Goal: Task Accomplishment & Management: Use online tool/utility

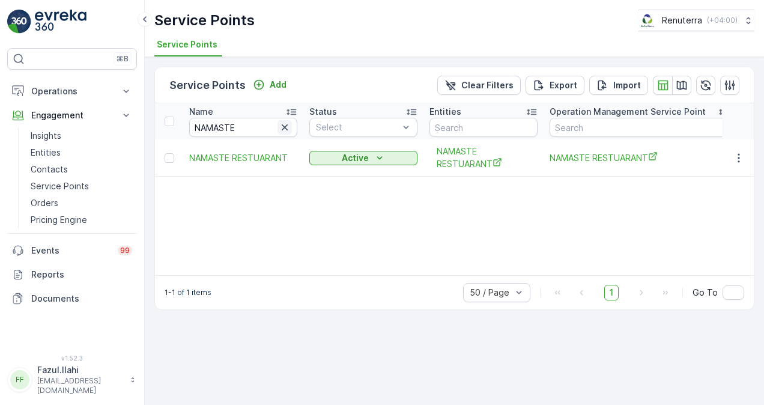
click at [280, 130] on icon "button" at bounding box center [285, 127] width 12 height 12
click at [261, 125] on input "text" at bounding box center [243, 127] width 108 height 19
click at [250, 121] on input "text" at bounding box center [243, 127] width 108 height 19
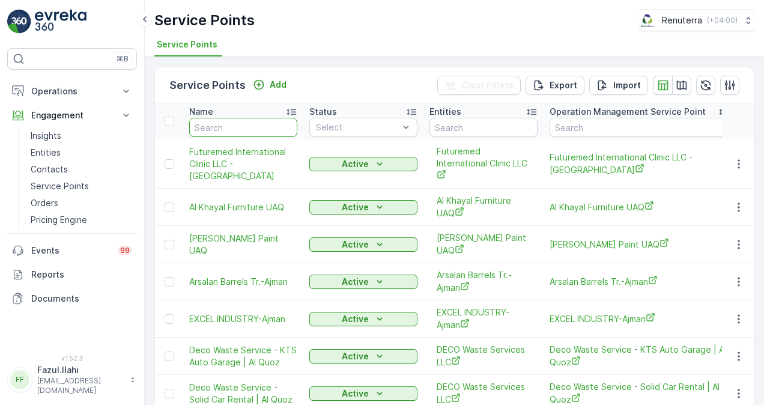
click at [250, 127] on input "text" at bounding box center [243, 127] width 108 height 19
paste input "[PERSON_NAME]"
type input "[PERSON_NAME]"
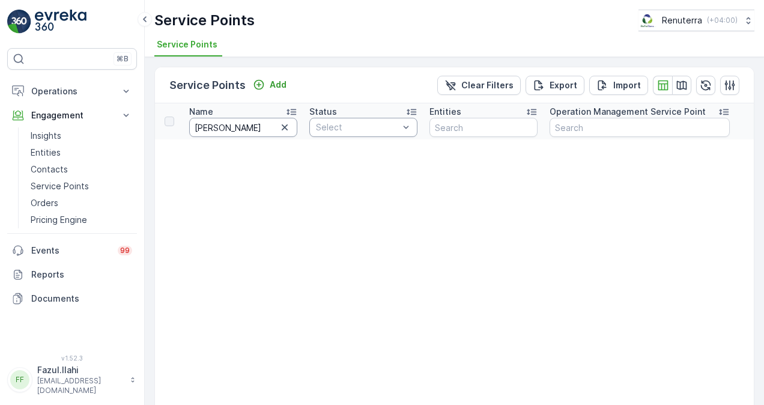
scroll to position [0, 73]
drag, startPoint x: 209, startPoint y: 127, endPoint x: 367, endPoint y: 128, distance: 158.5
type input "Mr."
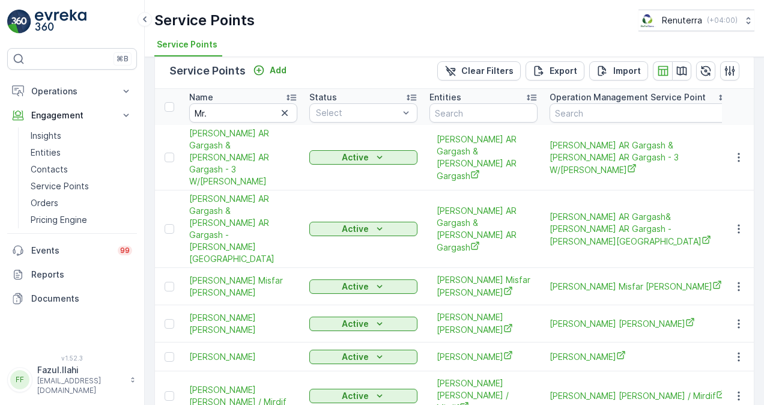
scroll to position [23, 0]
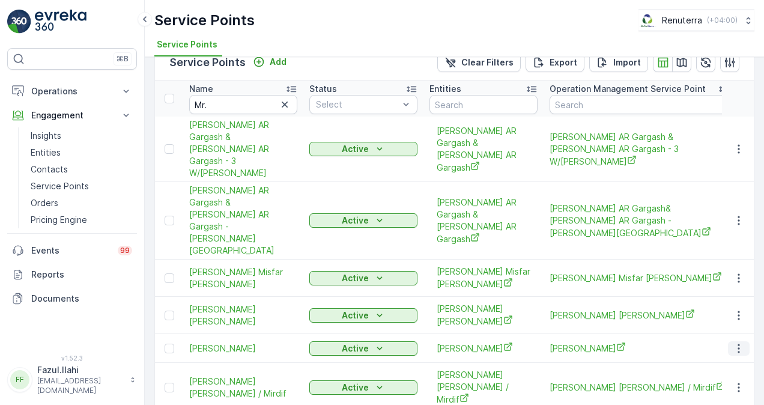
click at [733, 342] on icon "button" at bounding box center [739, 348] width 12 height 12
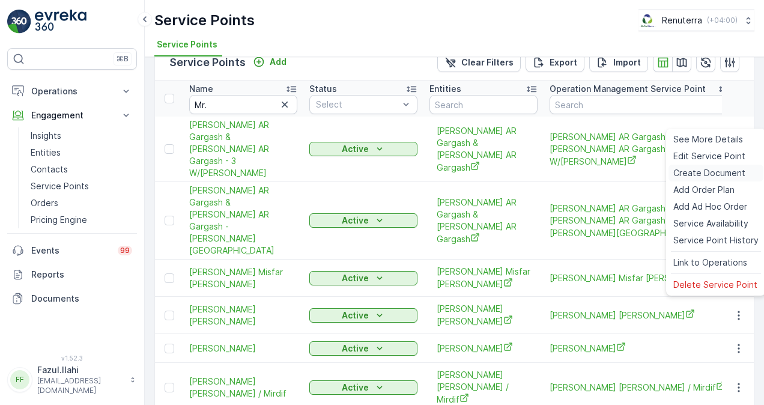
click at [698, 174] on span "Create Document" at bounding box center [709, 173] width 72 height 12
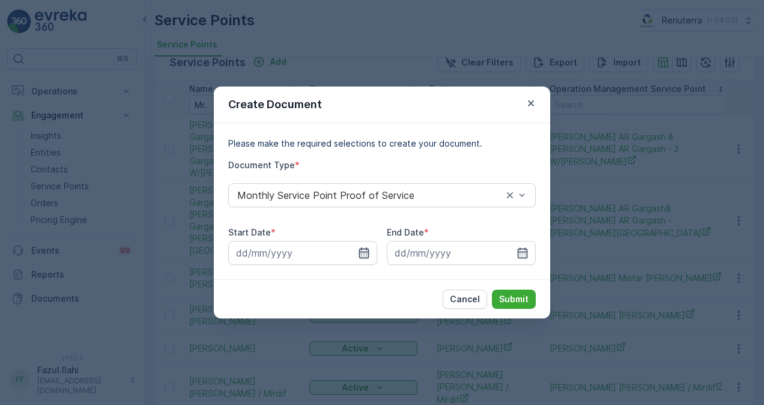
click at [366, 257] on icon "button" at bounding box center [364, 253] width 12 height 12
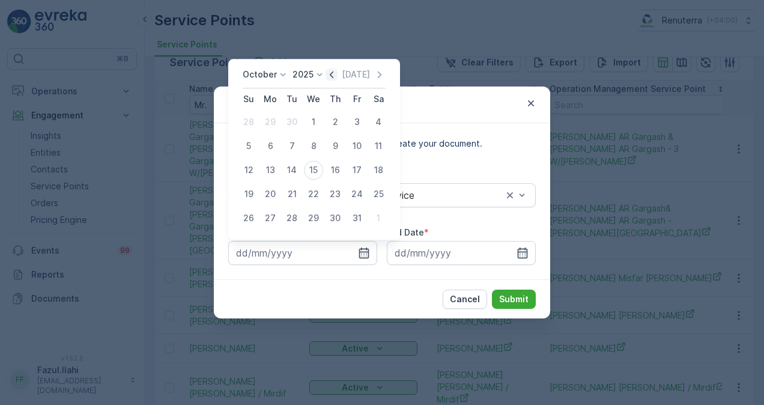
click at [331, 73] on icon "button" at bounding box center [331, 74] width 12 height 12
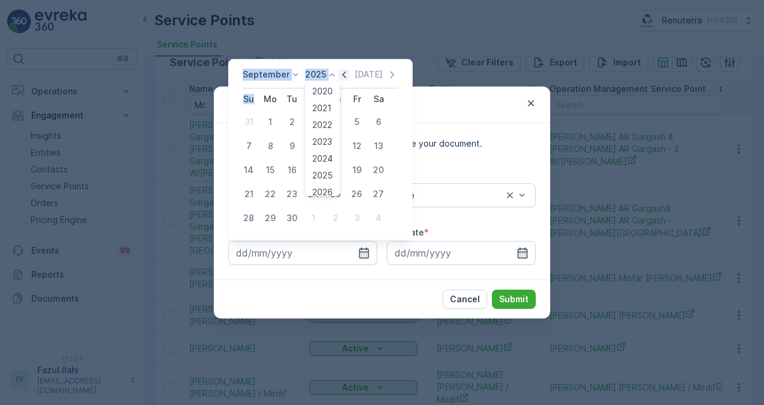
click at [331, 73] on icon at bounding box center [332, 74] width 12 height 12
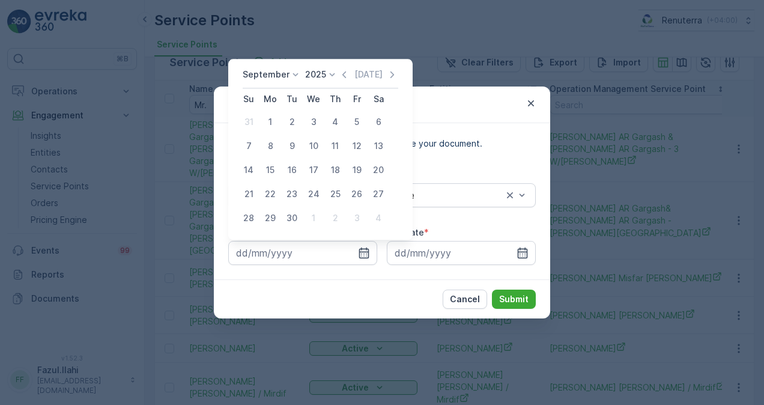
drag, startPoint x: 331, startPoint y: 73, endPoint x: 351, endPoint y: 91, distance: 26.4
click at [351, 91] on th "Fr" at bounding box center [357, 99] width 22 height 22
click at [342, 77] on icon "button" at bounding box center [344, 74] width 12 height 12
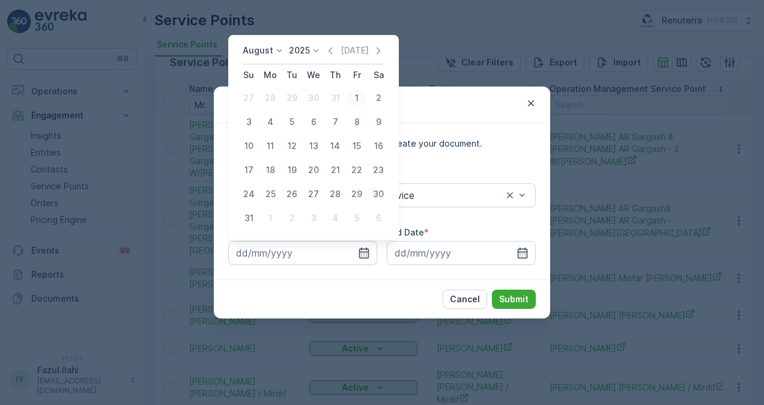
click at [355, 101] on div "1" at bounding box center [356, 97] width 19 height 19
type input "01.08.2025"
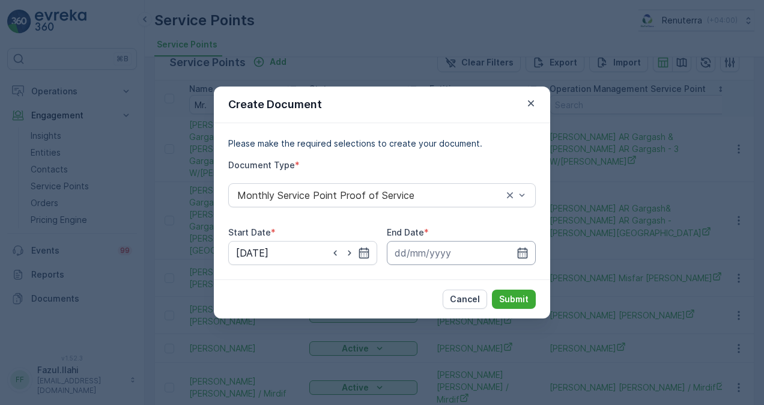
drag, startPoint x: 524, startPoint y: 249, endPoint x: 525, endPoint y: 241, distance: 7.3
click at [524, 248] on icon "button" at bounding box center [522, 253] width 12 height 12
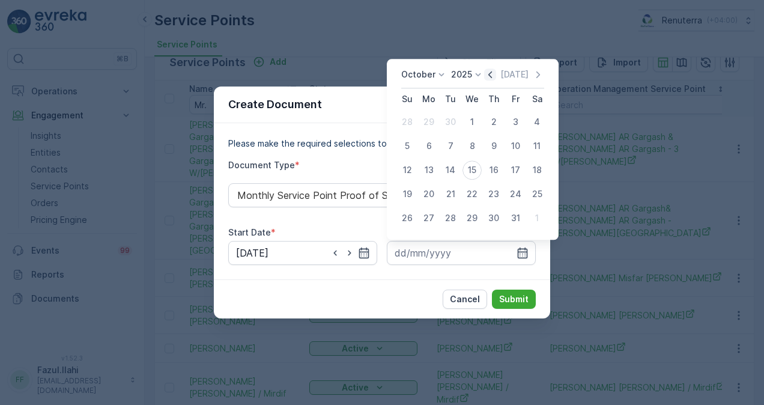
click at [489, 75] on icon "button" at bounding box center [490, 74] width 12 height 12
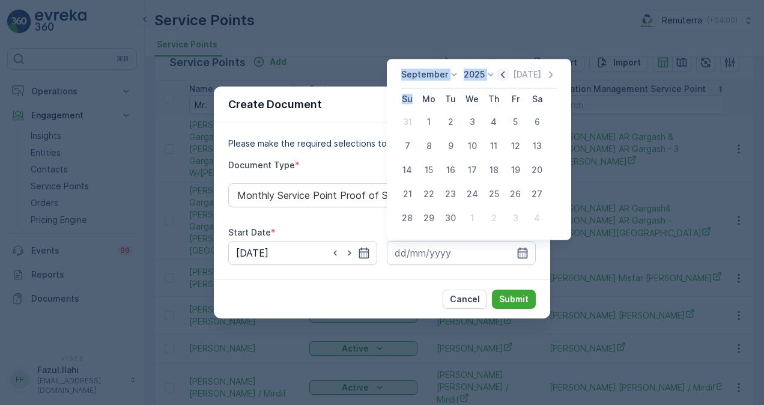
click at [489, 75] on icon at bounding box center [490, 74] width 5 height 3
drag, startPoint x: 489, startPoint y: 75, endPoint x: 503, endPoint y: 88, distance: 18.7
click at [503, 88] on div "September 2025 2020 2021 2022 2023 2024 2025 2026 2027 2028 2029 2030 Today" at bounding box center [479, 78] width 156 height 20
click at [501, 74] on icon "button" at bounding box center [503, 74] width 4 height 7
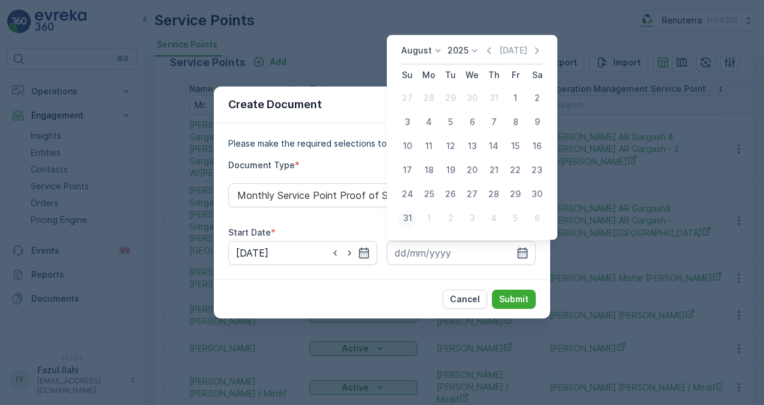
click at [411, 217] on div "31" at bounding box center [406, 217] width 19 height 19
type input "31.08.2025"
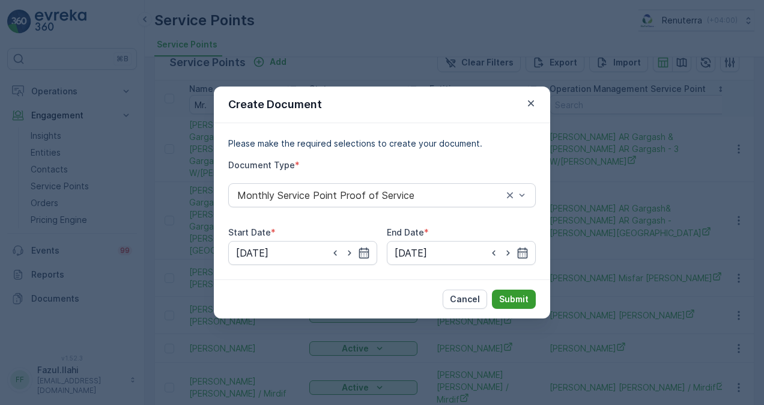
click at [513, 299] on p "Submit" at bounding box center [513, 299] width 29 height 12
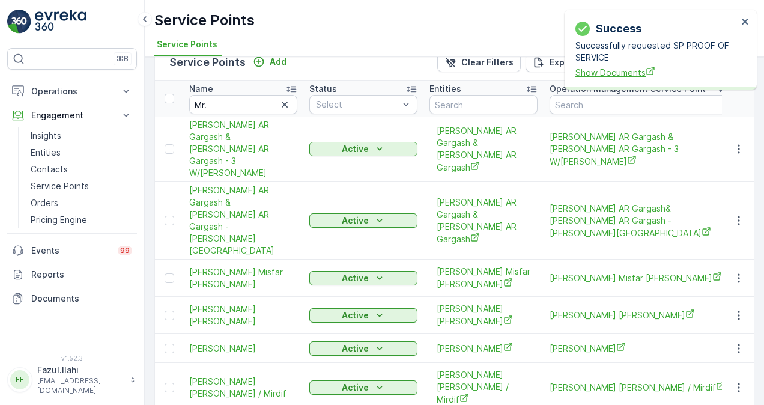
click at [623, 78] on span "Show Documents" at bounding box center [656, 72] width 162 height 13
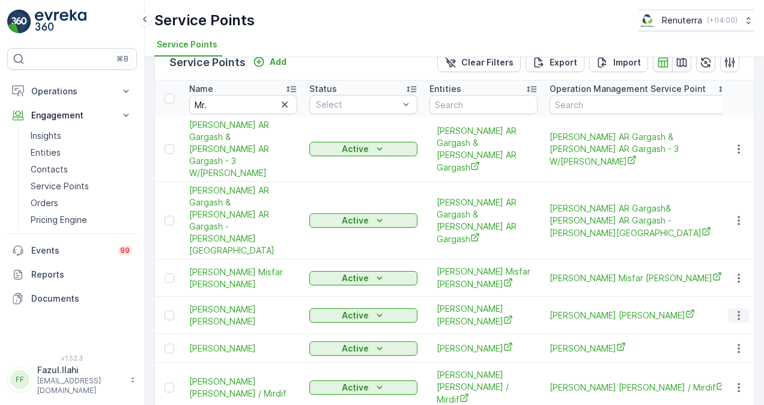
click at [739, 309] on icon "button" at bounding box center [739, 315] width 12 height 12
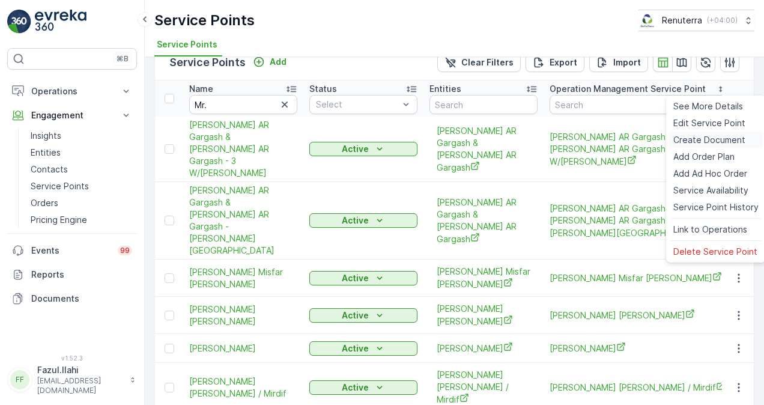
click at [694, 133] on div "Create Document" at bounding box center [715, 139] width 95 height 17
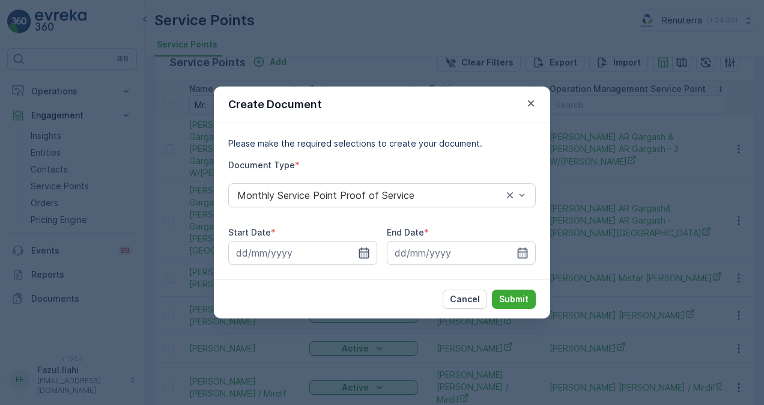
click at [365, 253] on icon "button" at bounding box center [364, 253] width 12 height 12
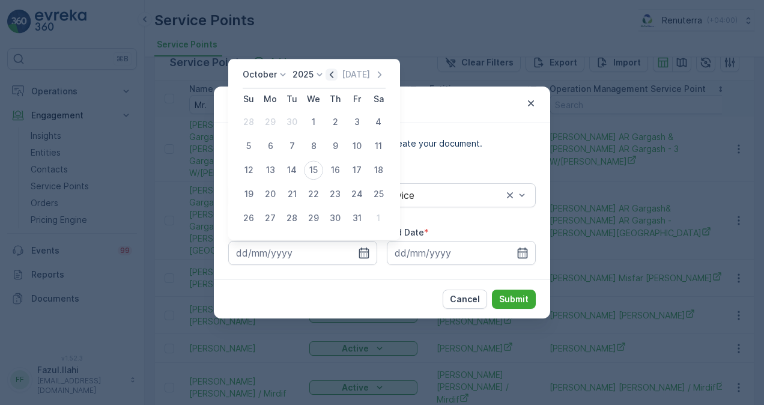
click at [340, 72] on div "Today" at bounding box center [355, 74] width 60 height 12
click at [337, 74] on icon "button" at bounding box center [331, 74] width 12 height 12
click at [269, 122] on div "1" at bounding box center [270, 121] width 19 height 19
type input "01.09.2025"
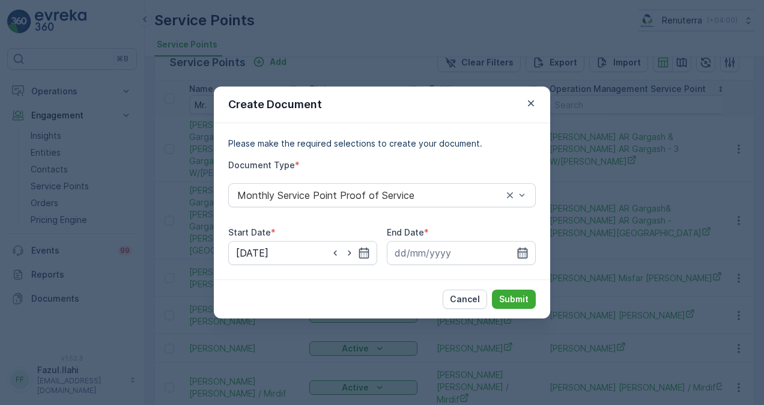
click at [522, 251] on icon "button" at bounding box center [522, 253] width 12 height 12
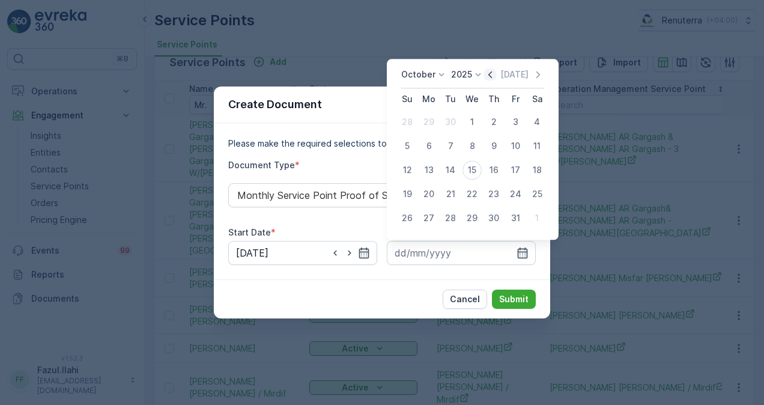
click at [496, 74] on icon "button" at bounding box center [490, 74] width 12 height 12
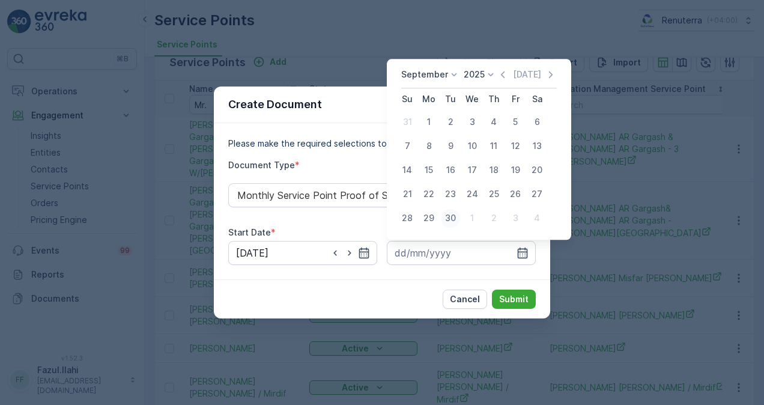
click at [450, 219] on div "30" at bounding box center [450, 217] width 19 height 19
type input "30.09.2025"
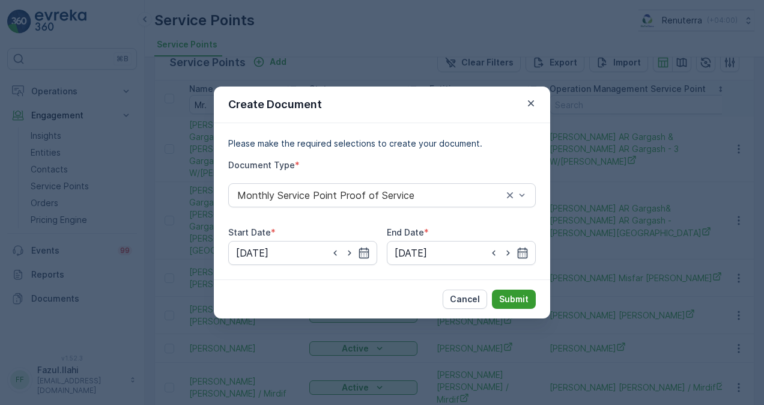
click at [504, 293] on p "Submit" at bounding box center [513, 299] width 29 height 12
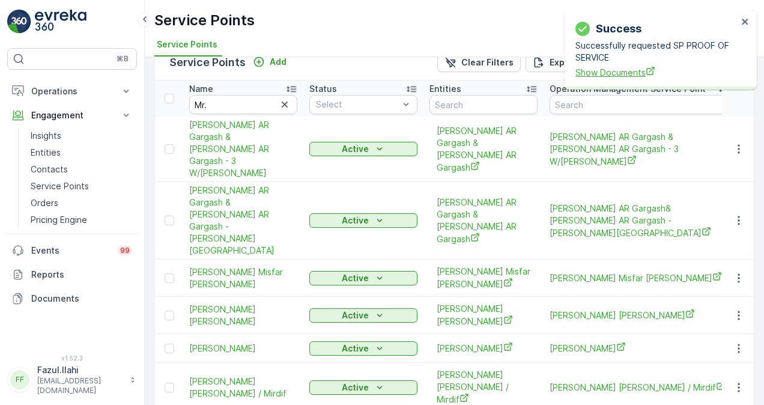
click at [628, 70] on span "Show Documents" at bounding box center [656, 72] width 162 height 13
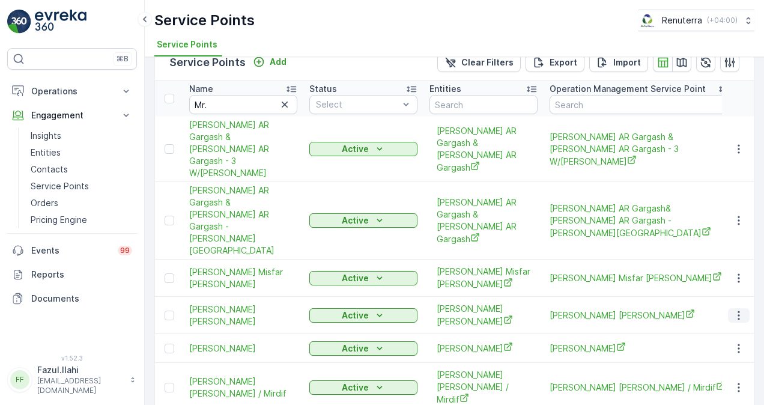
drag, startPoint x: 724, startPoint y: 268, endPoint x: 741, endPoint y: 265, distance: 17.1
click at [724, 297] on td at bounding box center [738, 315] width 32 height 37
click at [740, 309] on icon "button" at bounding box center [739, 315] width 12 height 12
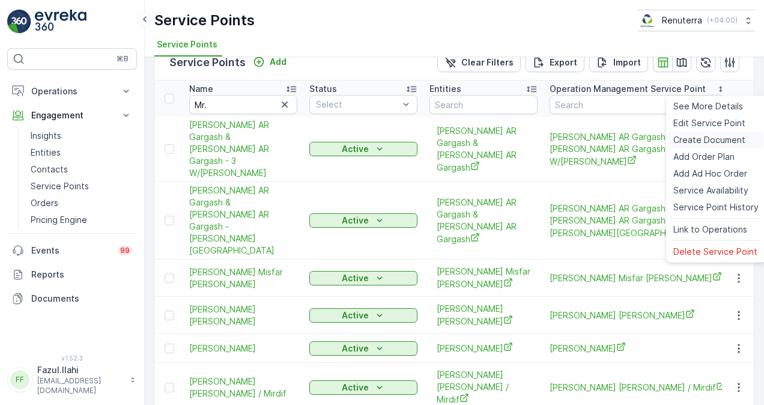
click at [698, 140] on span "Create Document" at bounding box center [709, 140] width 72 height 12
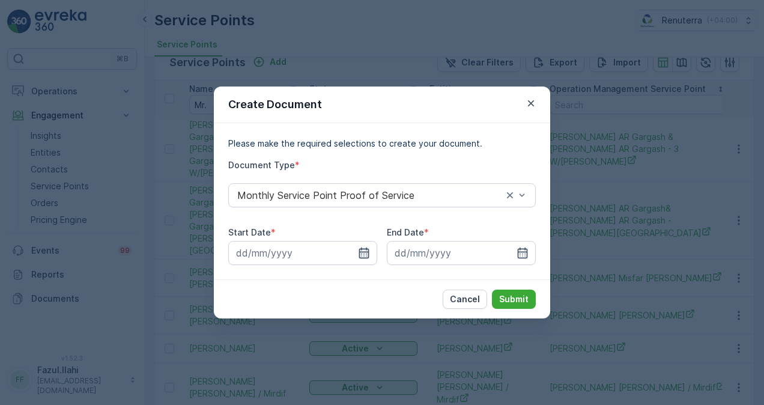
click at [367, 249] on icon "button" at bounding box center [364, 252] width 10 height 11
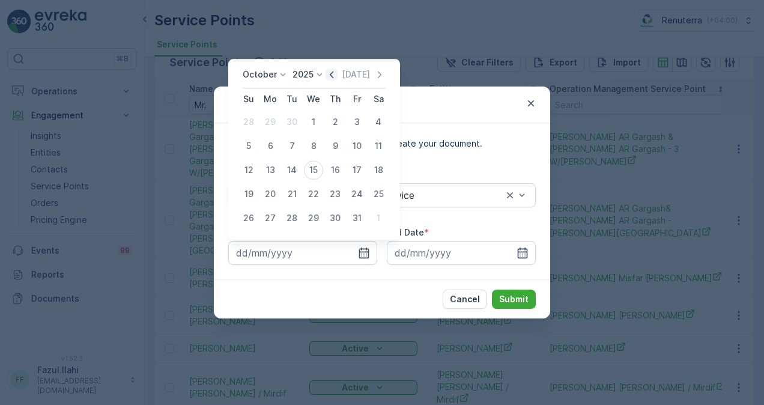
click at [335, 73] on icon "button" at bounding box center [331, 74] width 12 height 12
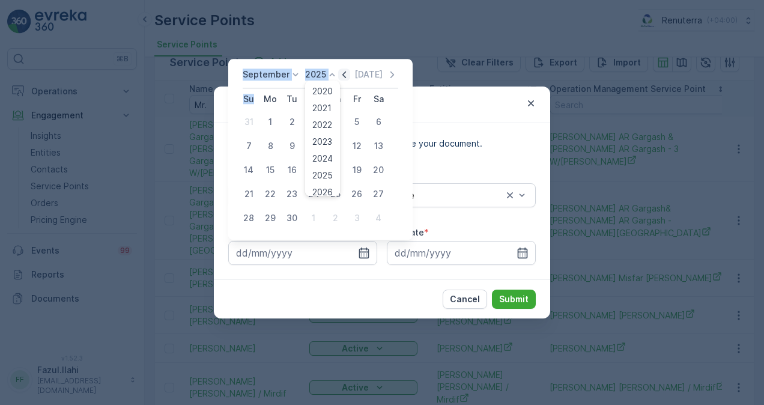
click at [335, 73] on icon at bounding box center [332, 74] width 12 height 12
drag, startPoint x: 335, startPoint y: 73, endPoint x: 342, endPoint y: 71, distance: 7.6
click at [342, 71] on icon "button" at bounding box center [344, 74] width 12 height 12
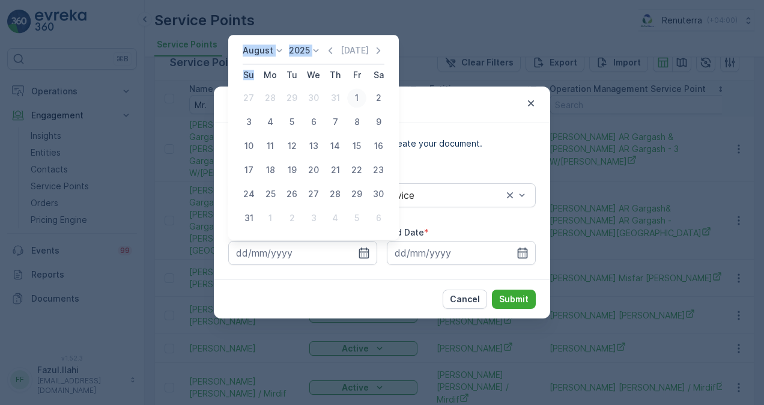
click at [355, 98] on div "1" at bounding box center [356, 97] width 19 height 19
type input "01.08.2025"
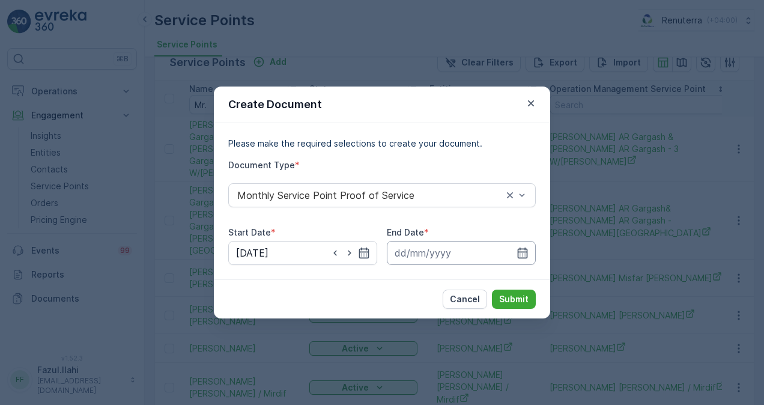
click at [528, 252] on input at bounding box center [461, 253] width 149 height 24
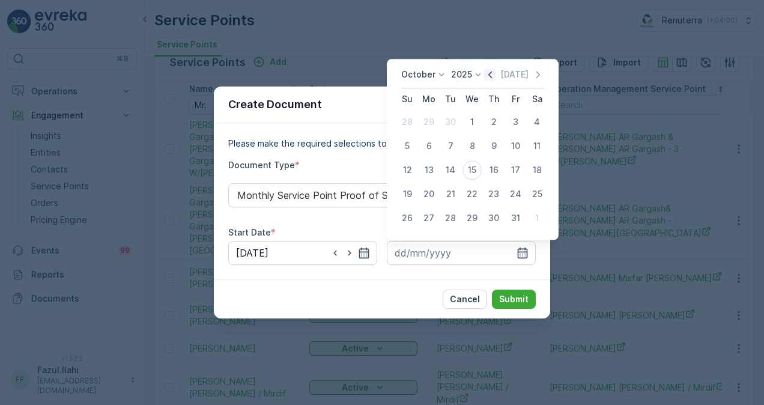
click at [490, 73] on icon "button" at bounding box center [490, 74] width 12 height 12
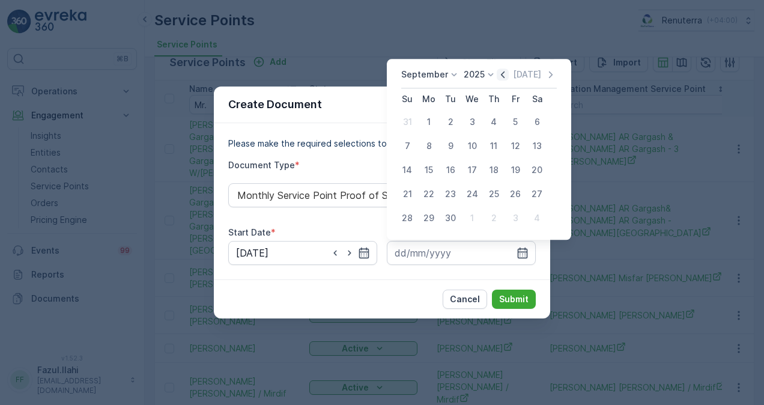
click at [497, 74] on icon "button" at bounding box center [503, 74] width 12 height 12
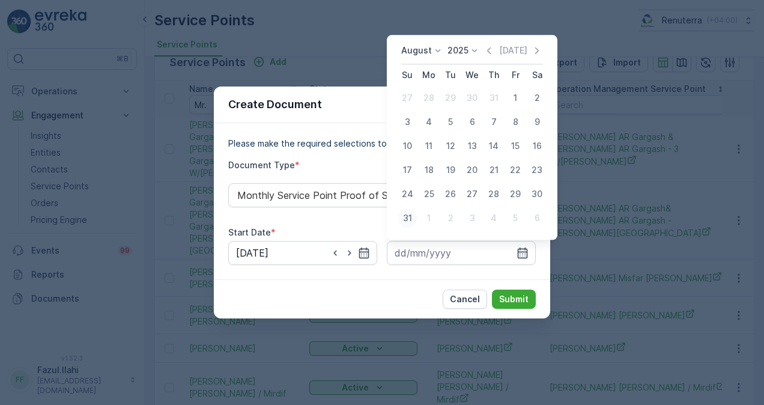
click at [408, 221] on div "31" at bounding box center [406, 217] width 19 height 19
type input "31.08.2025"
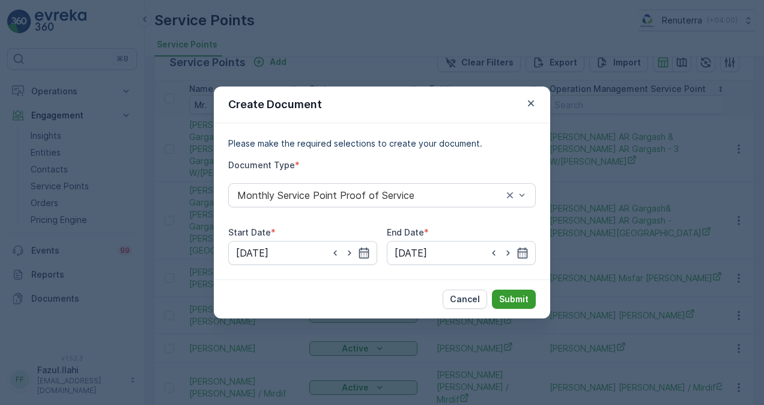
click at [519, 300] on p "Submit" at bounding box center [513, 299] width 29 height 12
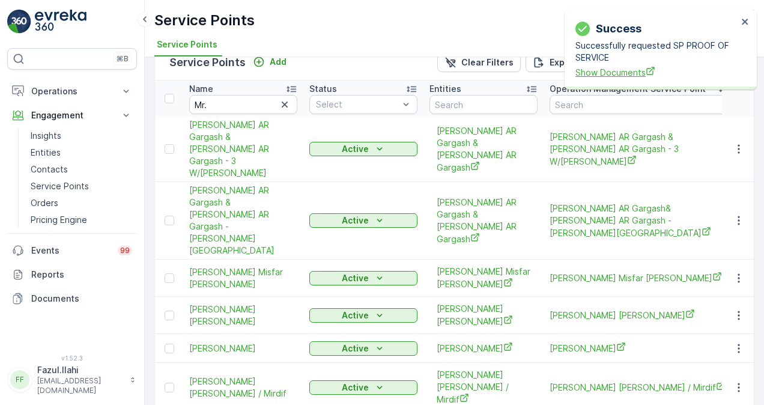
click at [594, 74] on span "Show Documents" at bounding box center [656, 72] width 162 height 13
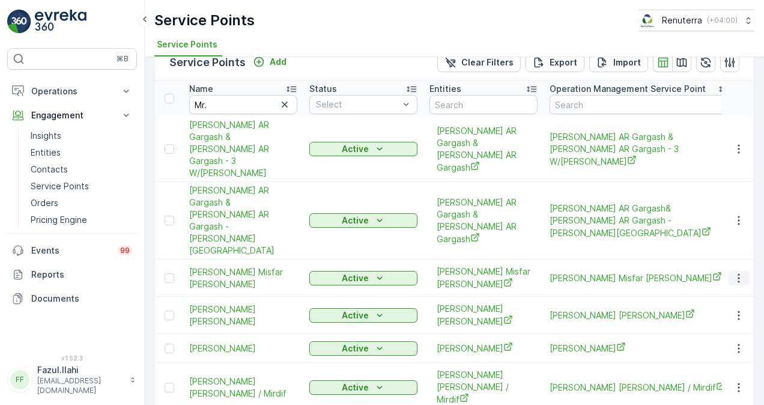
click at [733, 272] on icon "button" at bounding box center [739, 278] width 12 height 12
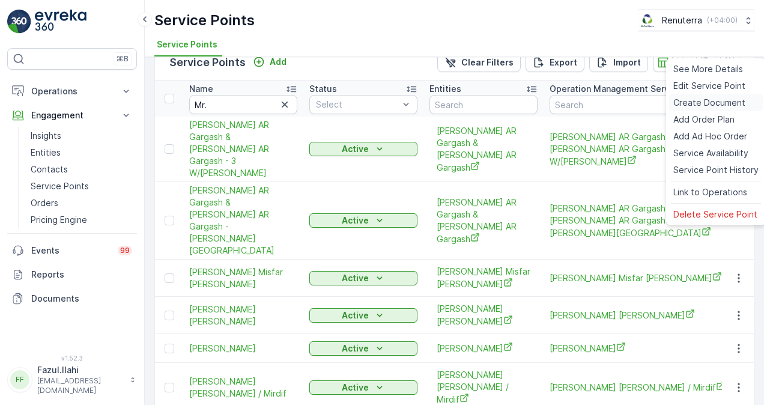
click at [693, 105] on span "Create Document" at bounding box center [709, 103] width 72 height 12
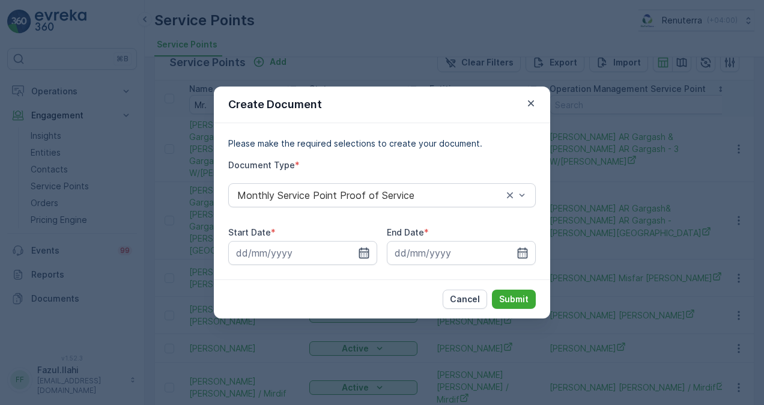
click at [359, 253] on icon "button" at bounding box center [364, 252] width 10 height 11
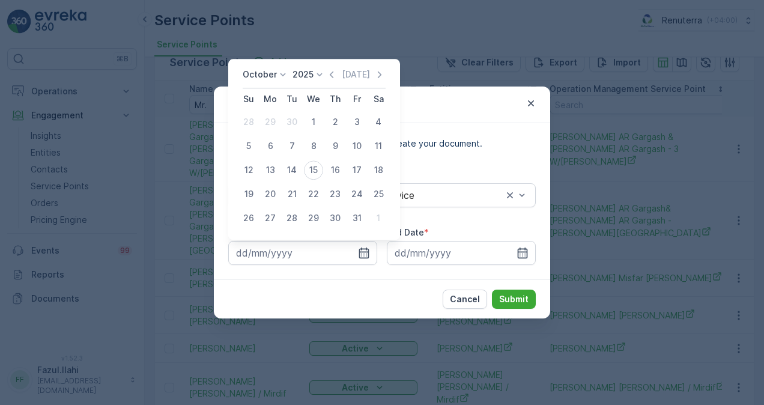
click at [334, 76] on icon "button" at bounding box center [331, 74] width 12 height 12
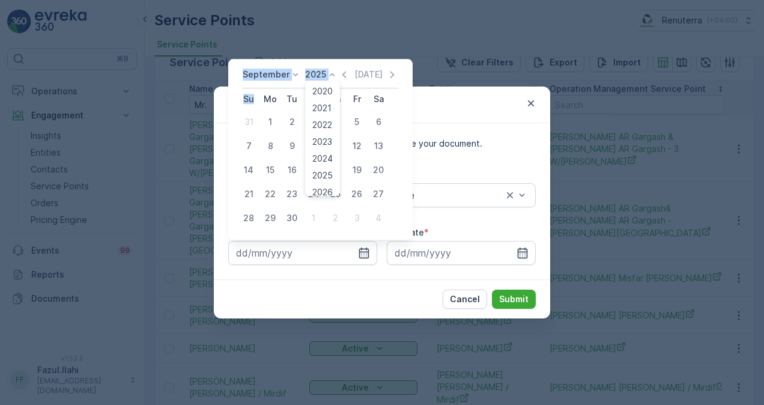
click at [334, 76] on icon at bounding box center [332, 74] width 12 height 12
drag, startPoint x: 334, startPoint y: 76, endPoint x: 348, endPoint y: 86, distance: 17.1
click at [348, 89] on th "Fr" at bounding box center [357, 99] width 22 height 22
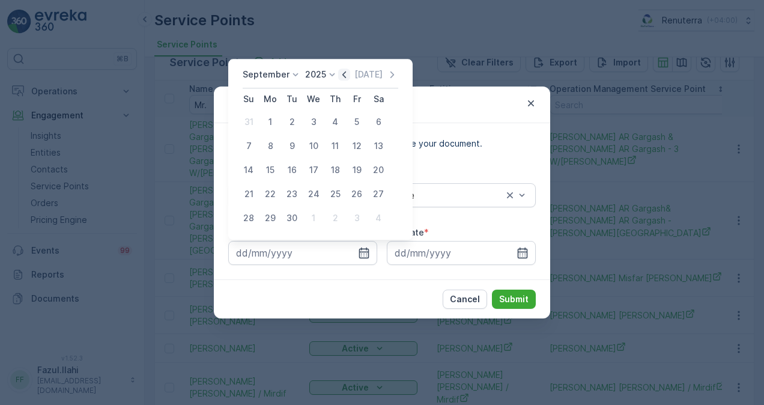
click at [342, 76] on icon "button" at bounding box center [344, 74] width 4 height 7
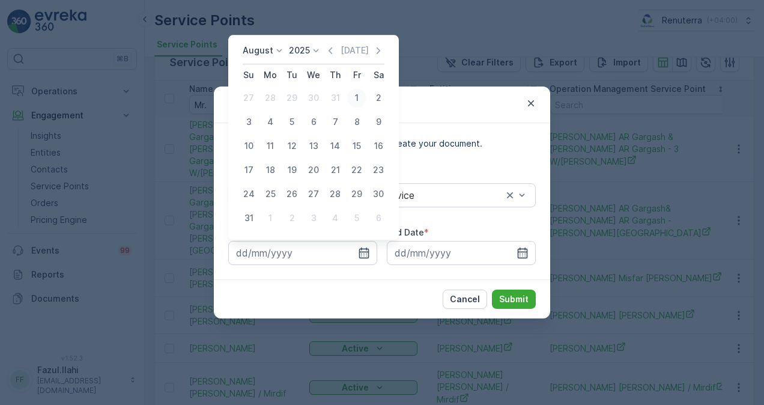
click at [352, 99] on div "1" at bounding box center [356, 97] width 19 height 19
type input "01.08.2025"
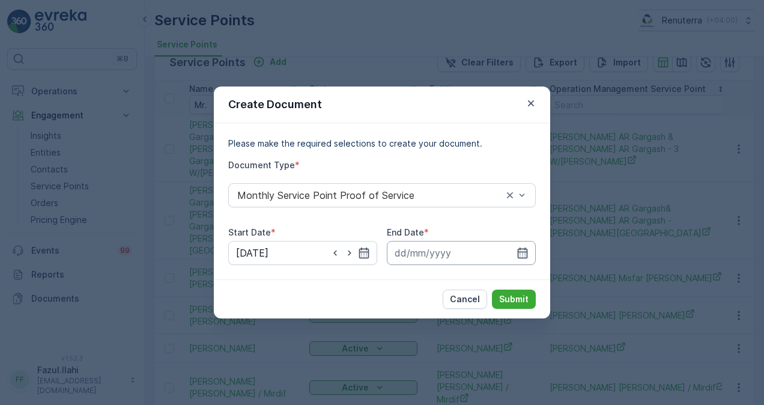
click at [524, 244] on input at bounding box center [461, 253] width 149 height 24
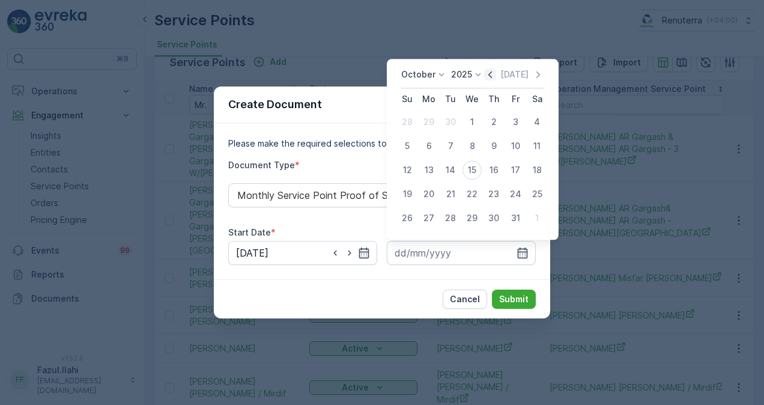
click at [495, 71] on icon "button" at bounding box center [490, 74] width 12 height 12
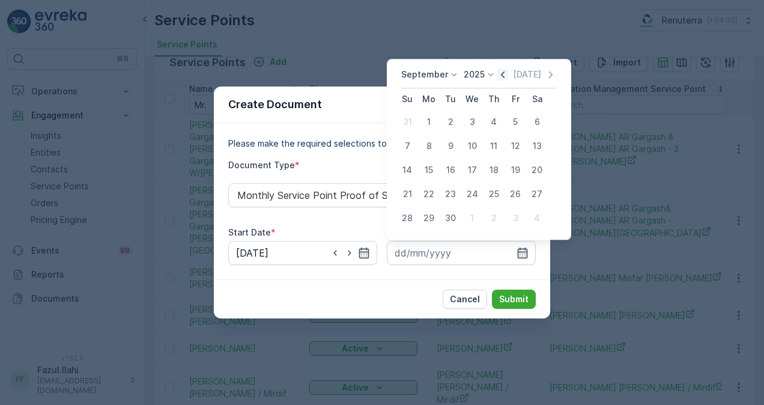
click at [501, 71] on icon "button" at bounding box center [503, 74] width 12 height 12
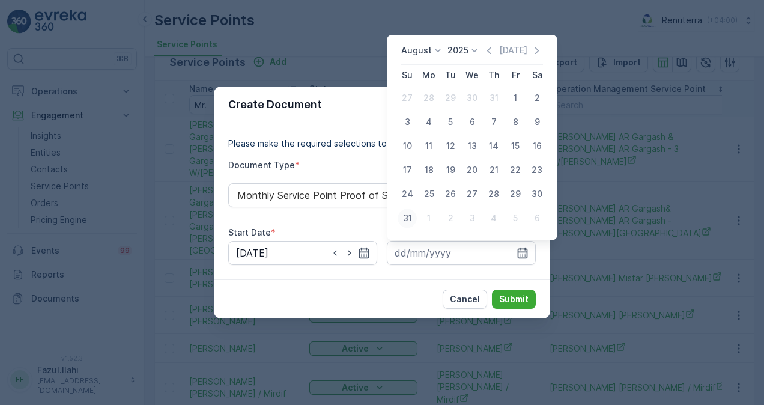
click at [408, 220] on div "31" at bounding box center [406, 217] width 19 height 19
type input "31.08.2025"
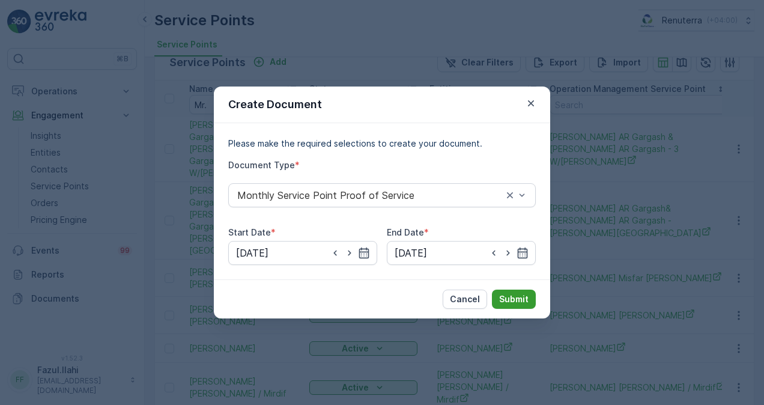
click at [515, 305] on button "Submit" at bounding box center [514, 298] width 44 height 19
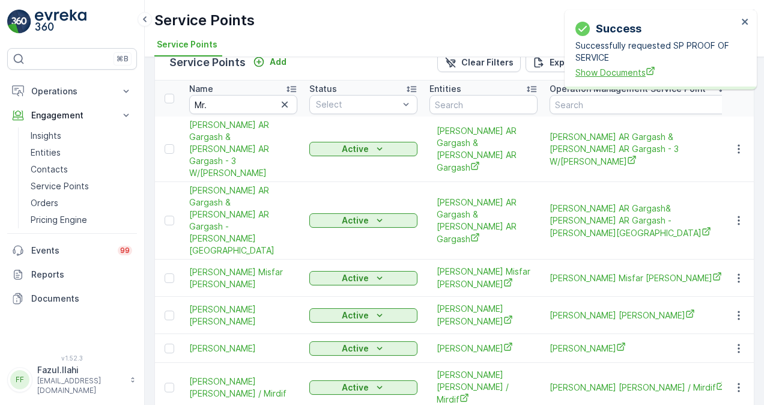
click at [604, 71] on span "Show Documents" at bounding box center [656, 72] width 162 height 13
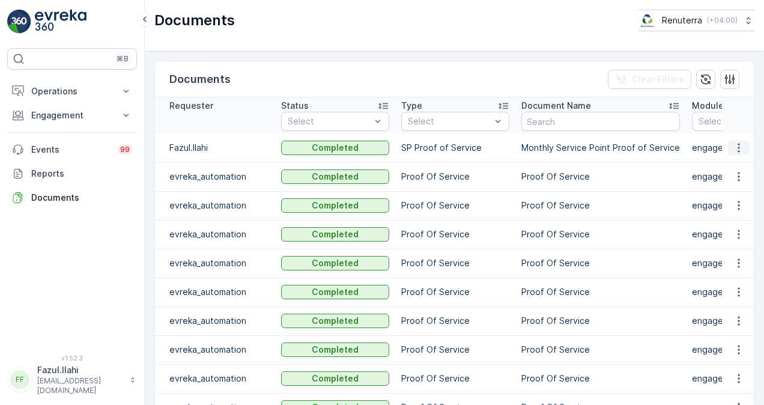
click at [740, 147] on icon "button" at bounding box center [739, 148] width 12 height 12
click at [730, 167] on span "See Details" at bounding box center [735, 165] width 46 height 12
click at [738, 150] on icon "button" at bounding box center [739, 148] width 12 height 12
click at [741, 166] on span "See Details" at bounding box center [735, 165] width 46 height 12
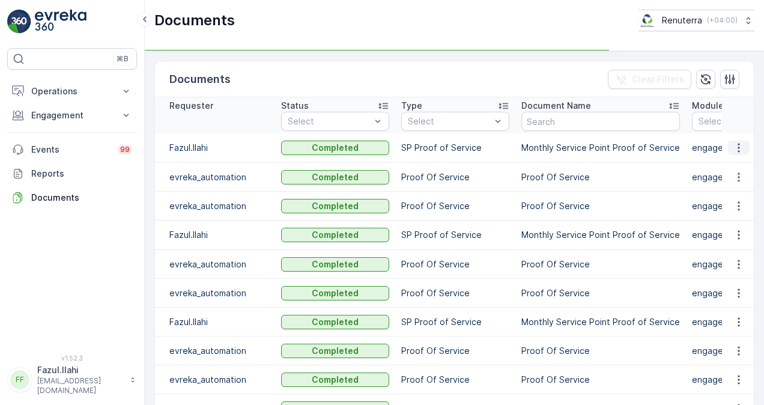
click at [733, 148] on icon "button" at bounding box center [739, 148] width 12 height 12
click at [736, 163] on span "See Details" at bounding box center [735, 165] width 46 height 12
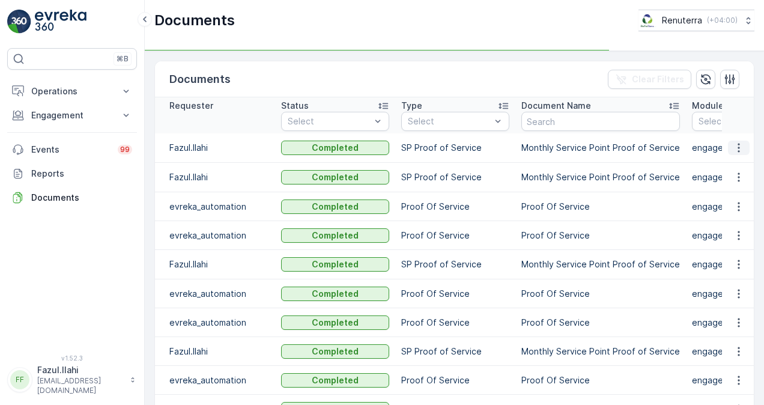
click at [740, 147] on icon "button" at bounding box center [739, 148] width 12 height 12
click at [739, 173] on ul "See Details" at bounding box center [735, 165] width 61 height 22
click at [736, 168] on span "See Details" at bounding box center [735, 165] width 46 height 12
